Goal: Task Accomplishment & Management: Complete application form

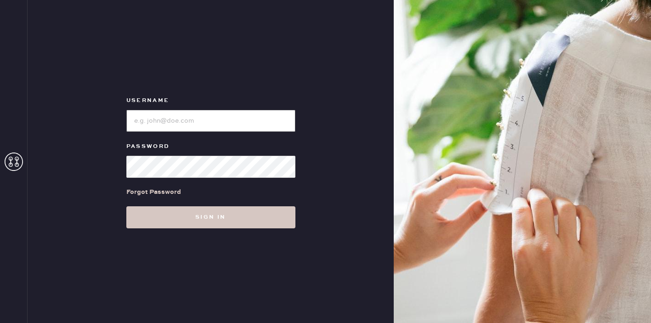
type input "reformationhenderson"
click at [277, 205] on div "Forgot Password" at bounding box center [210, 192] width 169 height 28
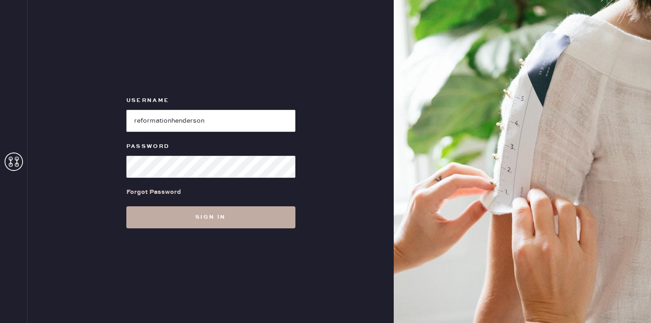
click at [270, 210] on button "Sign in" at bounding box center [210, 217] width 169 height 22
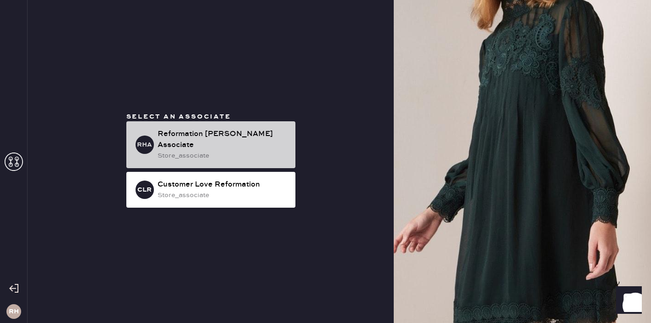
click at [222, 137] on div "Reformation [PERSON_NAME] Associate" at bounding box center [223, 140] width 130 height 22
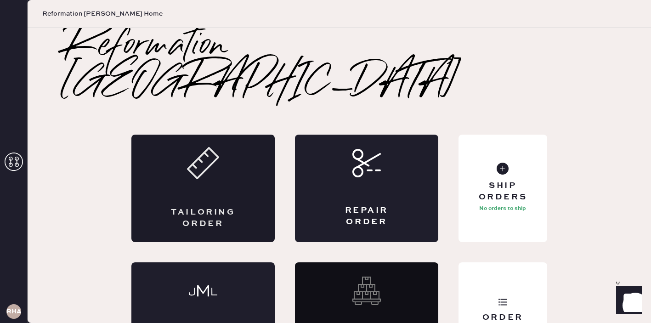
click at [221, 135] on div "Tailoring Order" at bounding box center [202, 189] width 143 height 108
click at [368, 164] on div "Repair Order" at bounding box center [366, 189] width 143 height 108
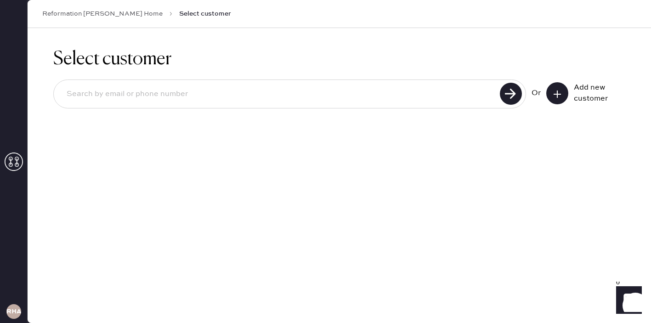
click at [614, 81] on div "Or Add new customer" at bounding box center [339, 93] width 572 height 29
click at [443, 90] on input at bounding box center [278, 94] width 438 height 21
click at [510, 98] on use at bounding box center [511, 94] width 22 height 22
click at [393, 103] on input "7856088449" at bounding box center [278, 94] width 438 height 21
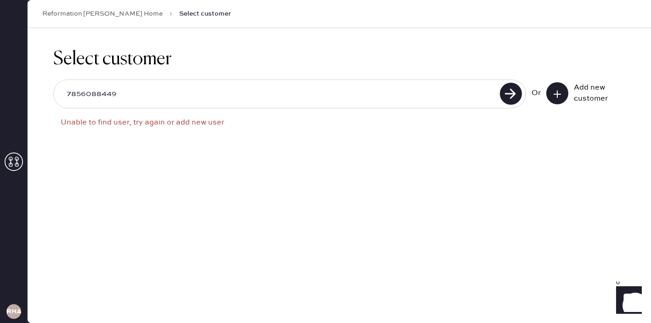
click at [393, 103] on input "7856088449" at bounding box center [278, 94] width 438 height 21
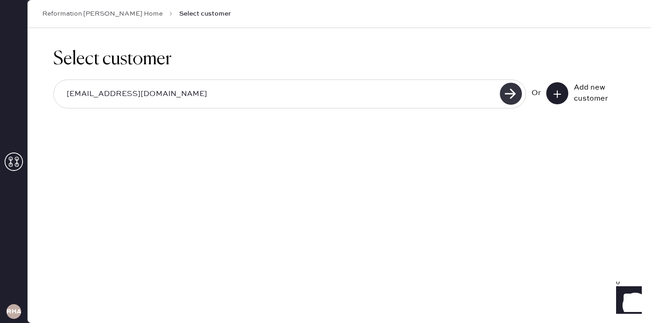
type input "[EMAIL_ADDRESS][DOMAIN_NAME]"
click at [502, 98] on use at bounding box center [511, 94] width 22 height 22
click at [564, 94] on button at bounding box center [557, 93] width 22 height 22
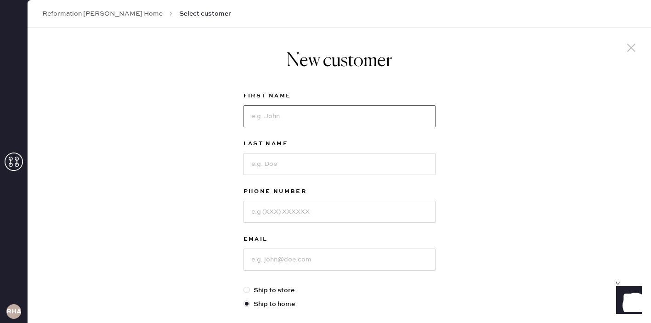
click at [417, 106] on input at bounding box center [340, 116] width 192 height 22
type input "[PERSON_NAME]"
type input "7856088449"
click at [359, 252] on input at bounding box center [340, 260] width 192 height 22
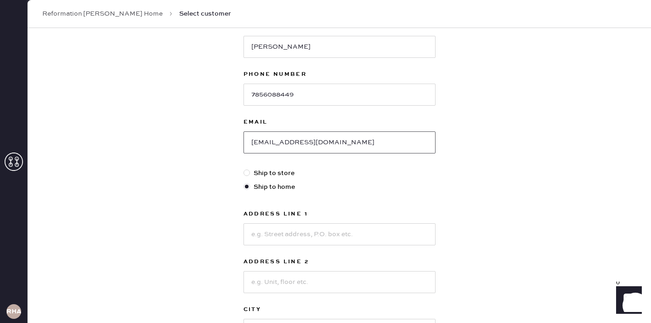
scroll to position [136, 0]
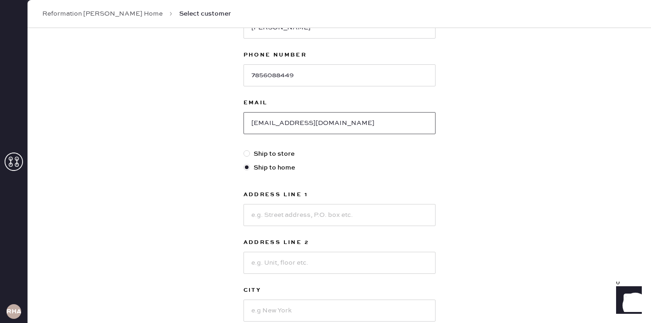
type input "[EMAIL_ADDRESS][DOMAIN_NAME]"
click at [264, 219] on input at bounding box center [340, 215] width 192 height 22
type input "[STREET_ADDRESS]"
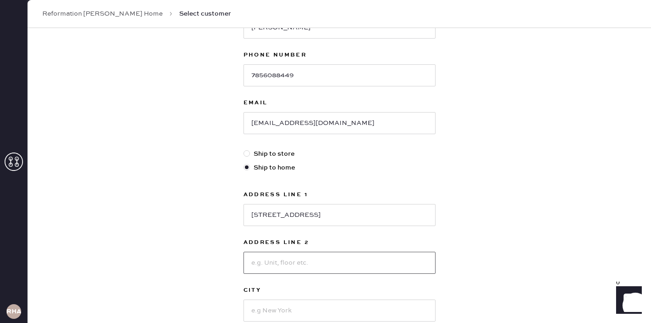
click at [327, 271] on input at bounding box center [340, 263] width 192 height 22
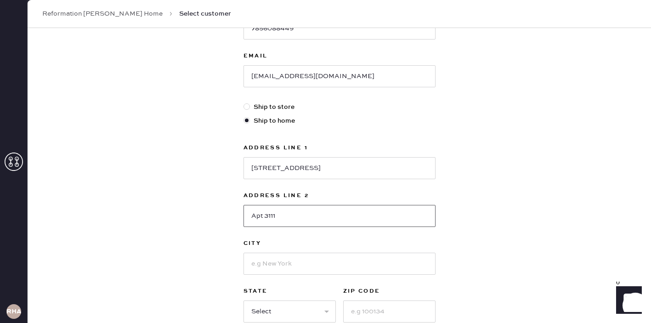
scroll to position [197, 0]
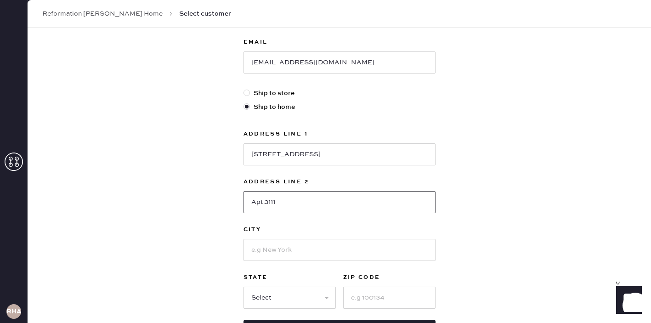
type input "Apt 3111"
click at [287, 250] on input at bounding box center [340, 250] width 192 height 22
type input "[GEOGRAPHIC_DATA]"
click at [271, 292] on select "Select AK AL AR AZ CA CO CT [GEOGRAPHIC_DATA] DE FL [GEOGRAPHIC_DATA] HI [GEOGR…" at bounding box center [290, 298] width 92 height 22
select select "[GEOGRAPHIC_DATA]"
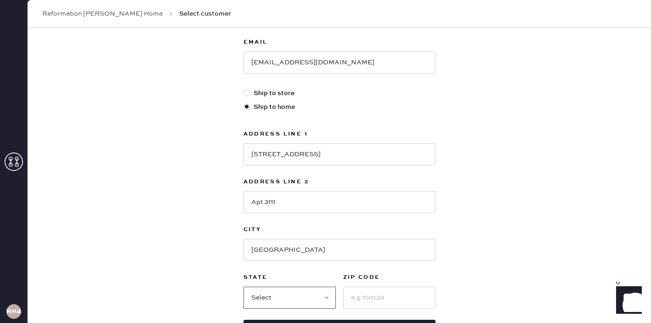
click at [244, 287] on select "Select AK AL AR AZ CA CO CT [GEOGRAPHIC_DATA] DE FL [GEOGRAPHIC_DATA] HI [GEOGR…" at bounding box center [290, 298] width 92 height 22
click at [352, 296] on input at bounding box center [389, 298] width 92 height 22
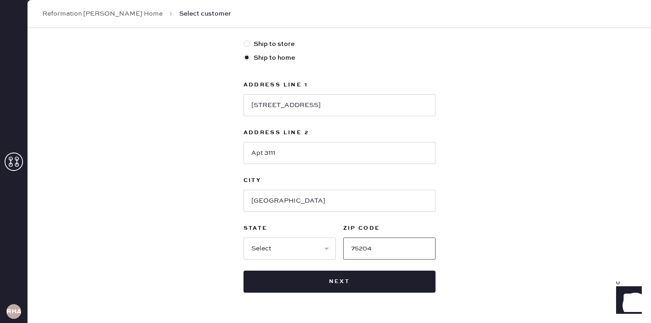
scroll to position [264, 0]
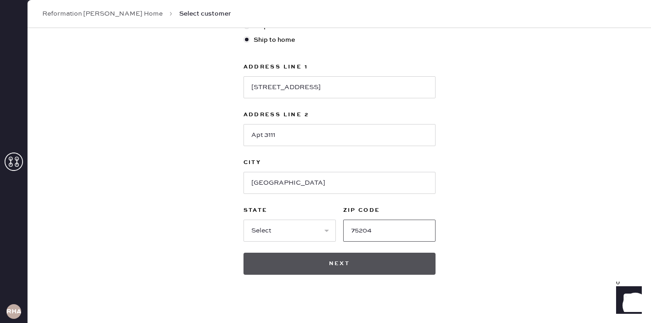
type input "75204"
click at [384, 259] on button "Next" at bounding box center [340, 264] width 192 height 22
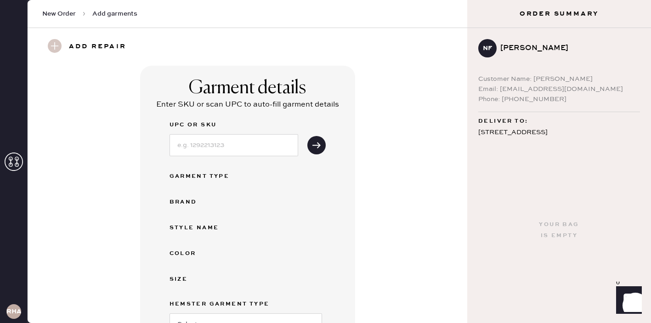
click at [420, 204] on div "Garment details Enter SKU or scan UPC to auto-fill garment details UPC or SKU G…" at bounding box center [247, 254] width 407 height 376
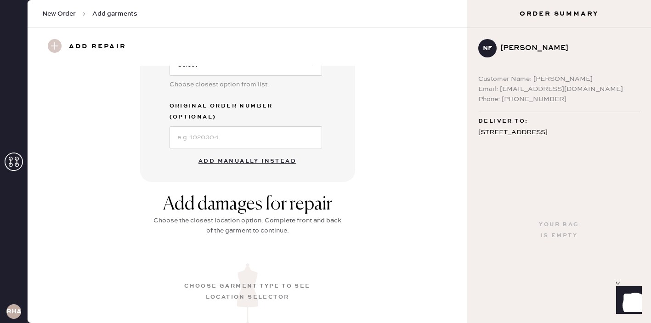
scroll to position [276, 0]
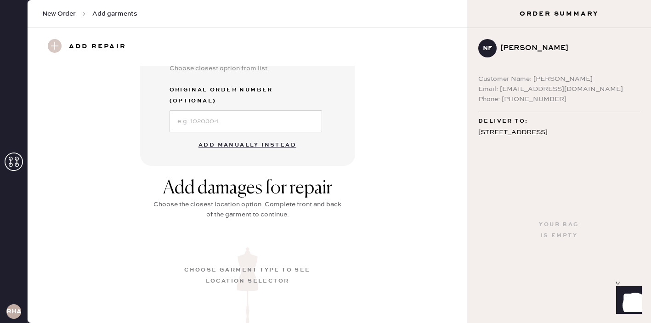
click at [219, 138] on button "Add manually instead" at bounding box center [247, 145] width 109 height 18
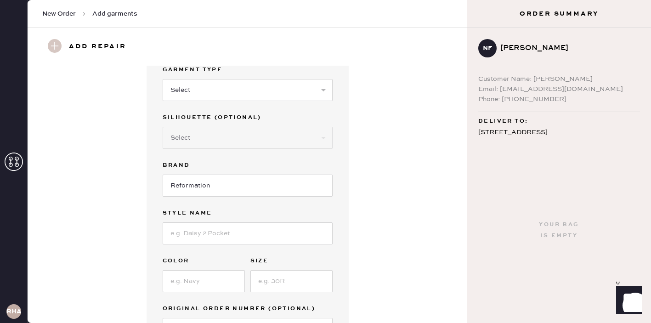
scroll to position [0, 0]
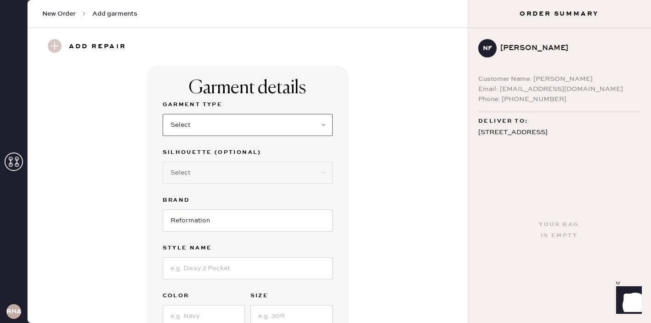
click at [233, 115] on select "Select Basic Skirt Jeans Leggings Pants Shorts Basic Sleeved Dress Basic Sleeve…" at bounding box center [248, 125] width 170 height 22
select select "31"
click at [163, 114] on select "Select Basic Skirt Jeans Leggings Pants Shorts Basic Sleeved Dress Basic Sleeve…" at bounding box center [248, 125] width 170 height 22
click at [204, 179] on select "Select Other" at bounding box center [248, 173] width 170 height 22
select select "other"
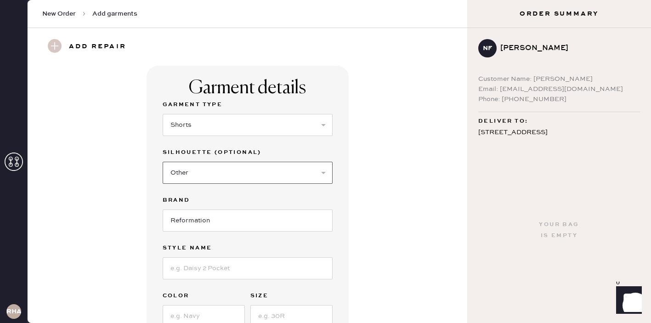
click at [163, 162] on select "Select Other" at bounding box center [248, 173] width 170 height 22
click at [227, 180] on select "Select Other" at bounding box center [248, 173] width 170 height 22
select select
click at [163, 162] on select "Select Other" at bounding box center [248, 173] width 170 height 22
click at [241, 264] on input at bounding box center [248, 268] width 170 height 22
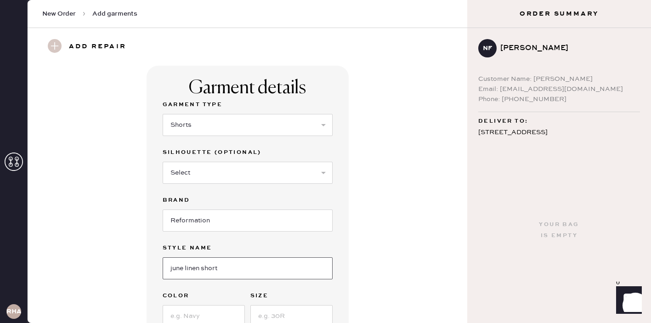
type input "june linen short"
click at [415, 287] on div "Garment details Garment Type Select Basic Skirt Jeans Leggings Pants Shorts Bas…" at bounding box center [247, 235] width 407 height 339
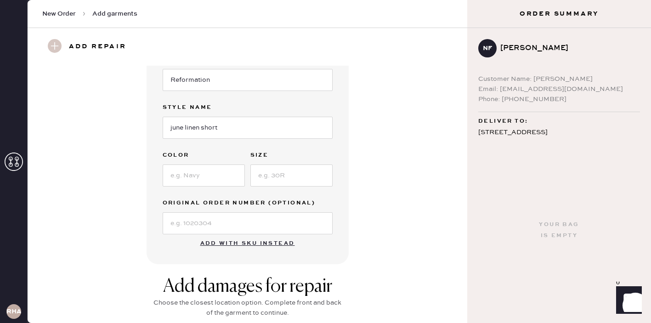
scroll to position [147, 0]
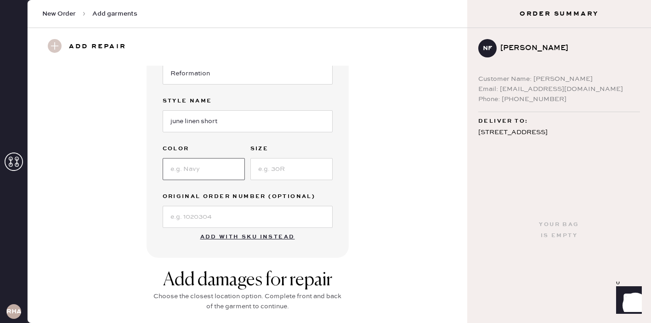
click at [177, 171] on input at bounding box center [204, 169] width 82 height 22
type input "white"
click at [260, 164] on input at bounding box center [291, 169] width 82 height 22
type input "0"
click at [414, 251] on div "Garment details Garment Type Select Basic Skirt Jeans Leggings Pants Shorts Bas…" at bounding box center [247, 88] width 407 height 339
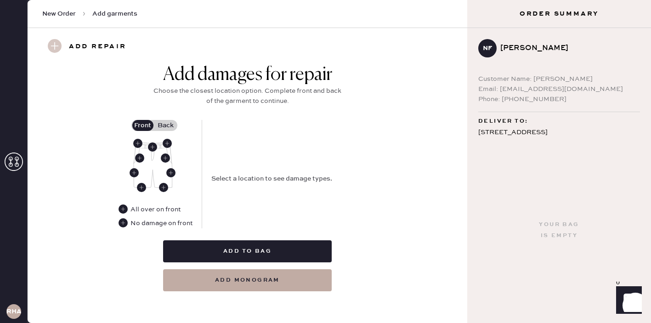
scroll to position [354, 0]
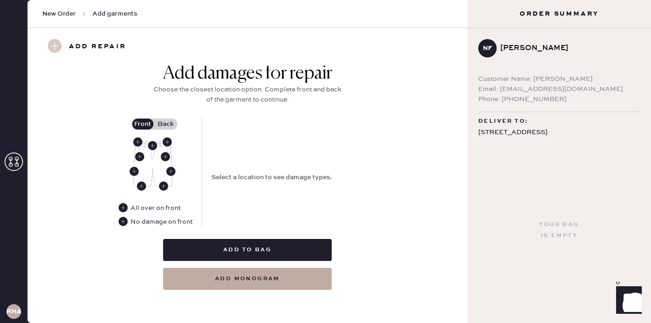
click at [128, 225] on div "No damage on front" at bounding box center [160, 222] width 65 height 10
click at [125, 224] on use at bounding box center [123, 221] width 9 height 9
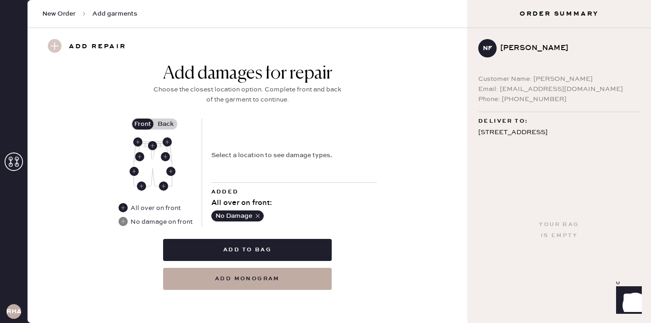
click at [163, 121] on label "Back" at bounding box center [165, 124] width 23 height 11
click at [166, 124] on input "Back" at bounding box center [166, 124] width 0 height 0
click at [156, 144] on use at bounding box center [152, 145] width 9 height 9
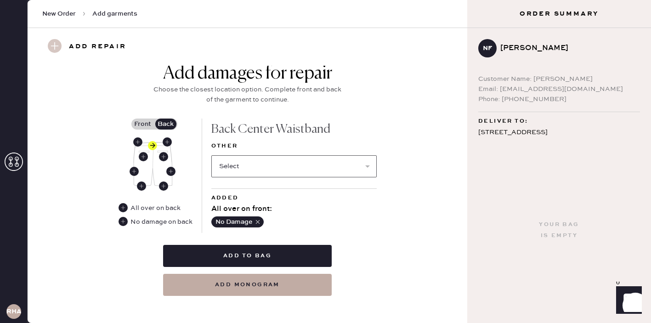
click at [233, 161] on select "Select Broken / Ripped Hem Broken Beads Broken Belt Loop Broken Button Broken E…" at bounding box center [293, 166] width 165 height 22
select select "1329"
click at [211, 155] on select "Select Broken / Ripped Hem Broken Beads Broken Belt Loop Broken Button Broken E…" at bounding box center [293, 166] width 165 height 22
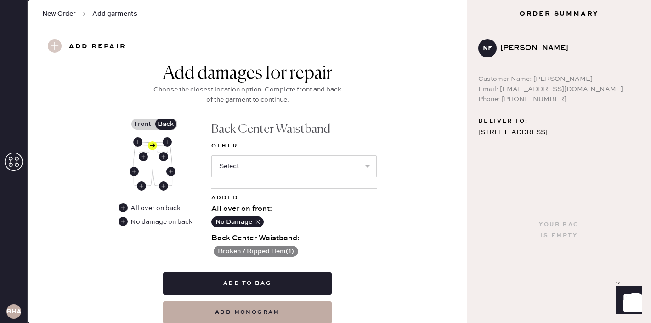
click at [284, 249] on button "Broken / Ripped Hem ( 1 )" at bounding box center [256, 251] width 85 height 11
click at [216, 247] on use at bounding box center [216, 251] width 9 height 9
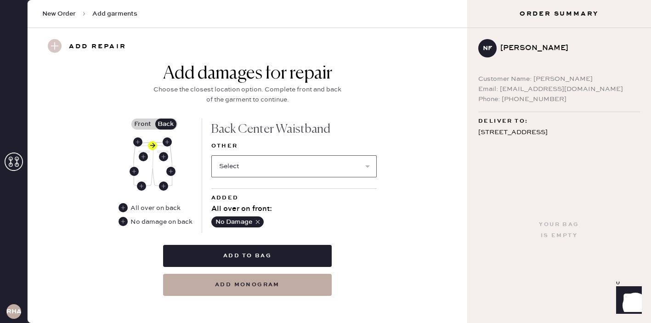
click at [268, 160] on select "Select Broken / Ripped Hem Broken Beads Broken Belt Loop Broken Button Broken E…" at bounding box center [293, 166] width 165 height 22
select select "1322"
click at [211, 155] on select "Select Broken / Ripped Hem Broken Beads Broken Belt Loop Broken Button Broken E…" at bounding box center [293, 166] width 165 height 22
select select
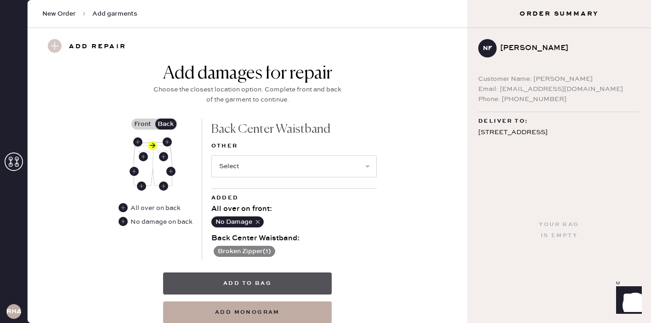
click at [304, 278] on button "Add to bag" at bounding box center [247, 283] width 169 height 22
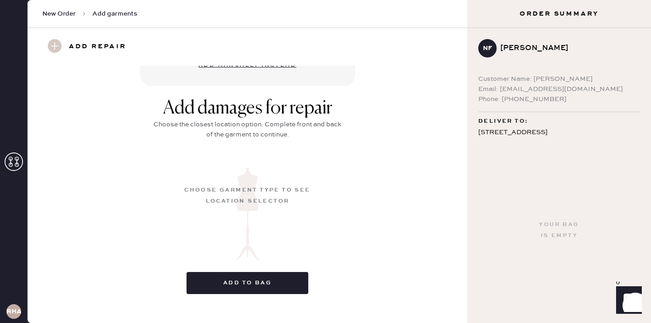
scroll to position [129, 0]
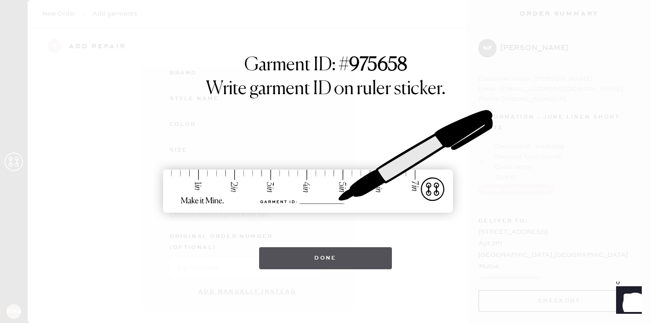
click at [361, 265] on button "Done" at bounding box center [325, 258] width 133 height 22
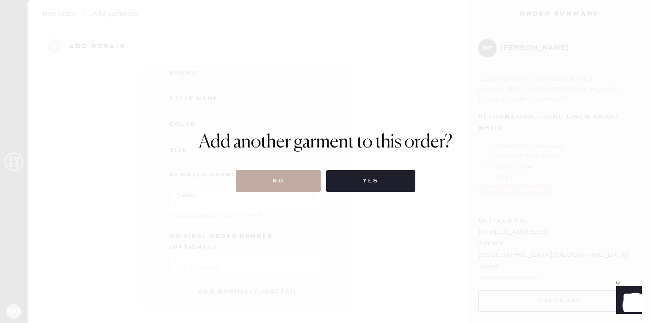
click at [285, 187] on button "No" at bounding box center [278, 181] width 85 height 22
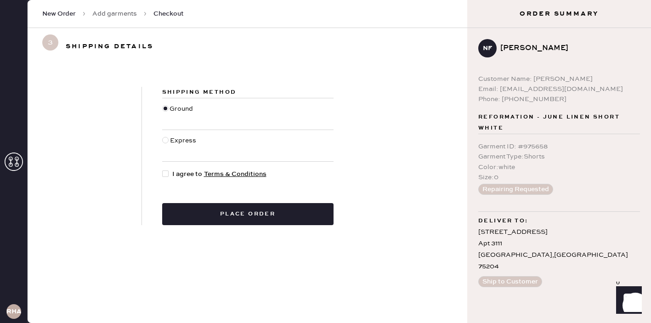
click at [187, 179] on span "I agree to Terms & Conditions" at bounding box center [219, 174] width 94 height 10
click at [163, 170] on input "I agree to Terms & Conditions" at bounding box center [162, 169] width 0 height 0
checkbox input "true"
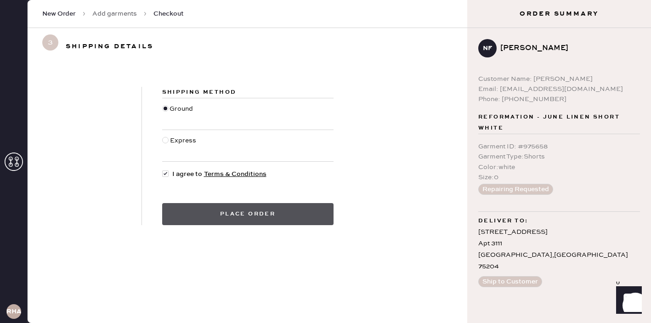
click at [215, 222] on button "Place order" at bounding box center [247, 214] width 171 height 22
